Goal: Navigation & Orientation: Find specific page/section

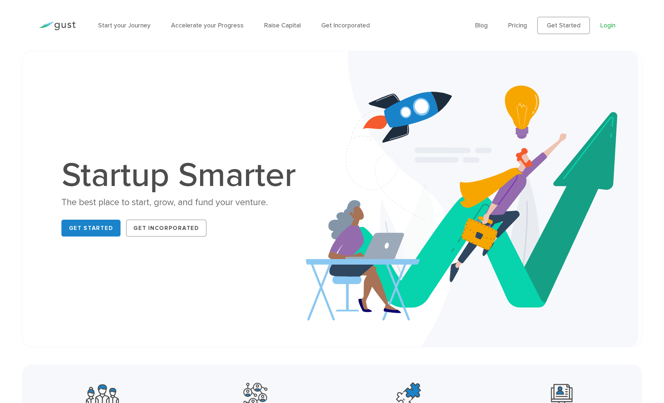
click at [609, 23] on link "Login" at bounding box center [607, 25] width 15 height 7
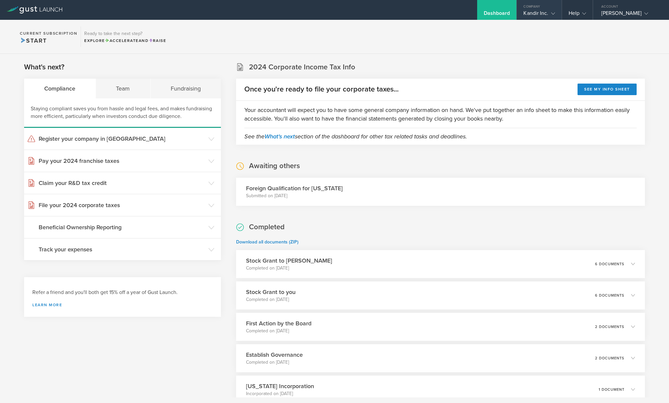
click at [542, 9] on div "Company" at bounding box center [539, 5] width 45 height 10
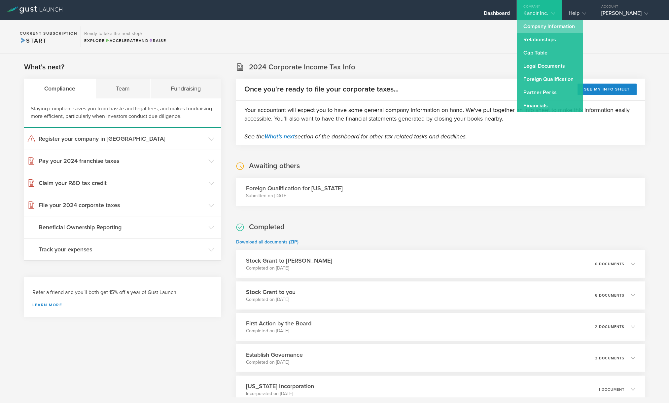
click at [551, 29] on link "Company Information" at bounding box center [550, 26] width 66 height 13
